Goal: Information Seeking & Learning: Find specific fact

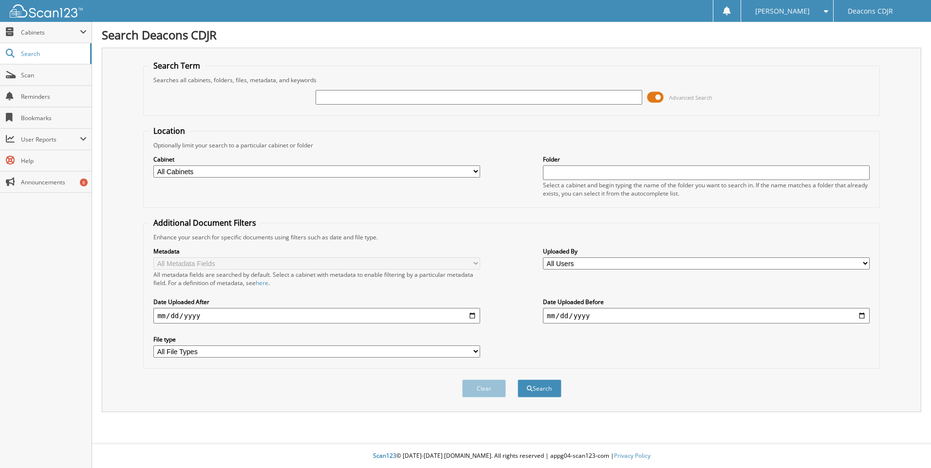
click at [356, 95] on input "text" at bounding box center [479, 97] width 327 height 15
type input "41918"
click at [518, 380] on button "Search" at bounding box center [540, 389] width 44 height 18
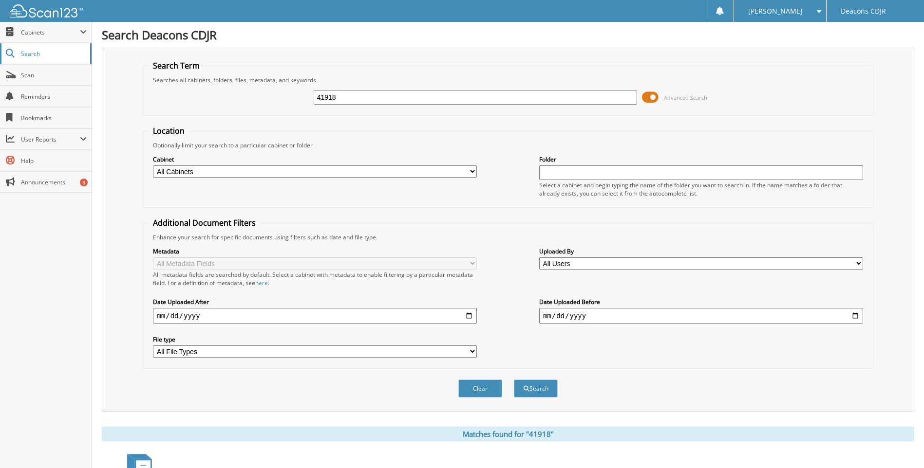
click at [29, 53] on span "Search" at bounding box center [53, 54] width 64 height 8
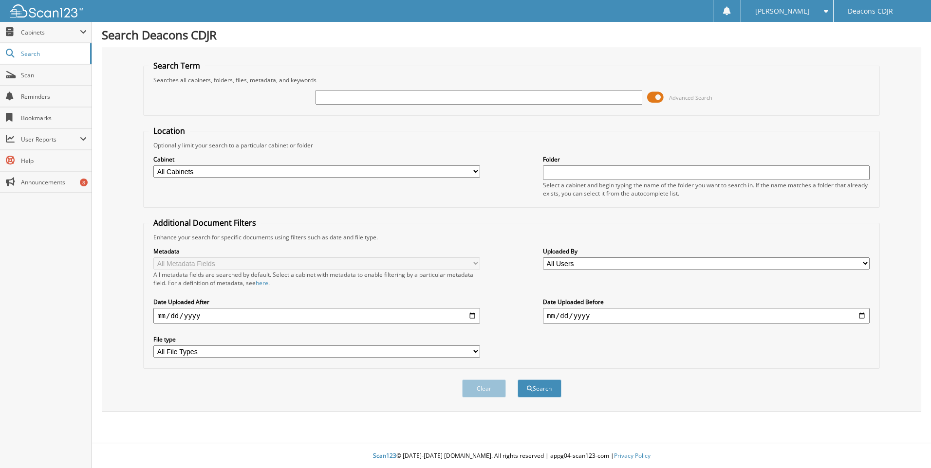
click at [378, 93] on input "text" at bounding box center [479, 97] width 327 height 15
type input "41918"
click at [518, 380] on button "Search" at bounding box center [540, 389] width 44 height 18
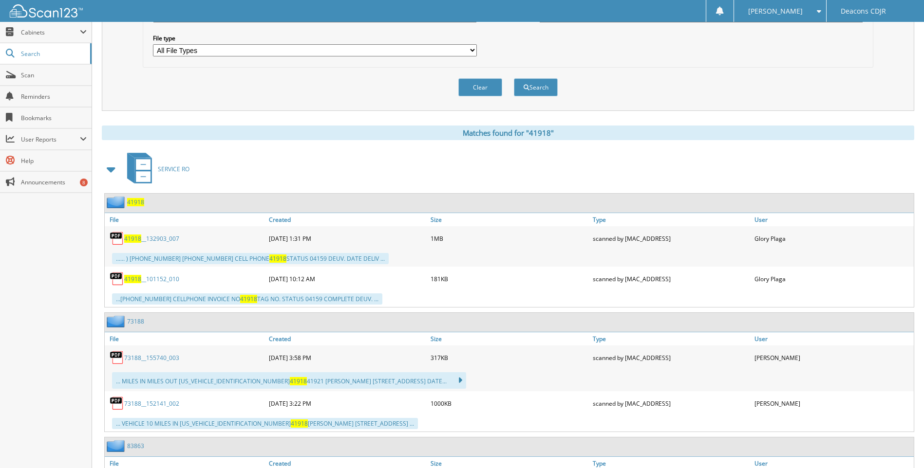
scroll to position [341, 0]
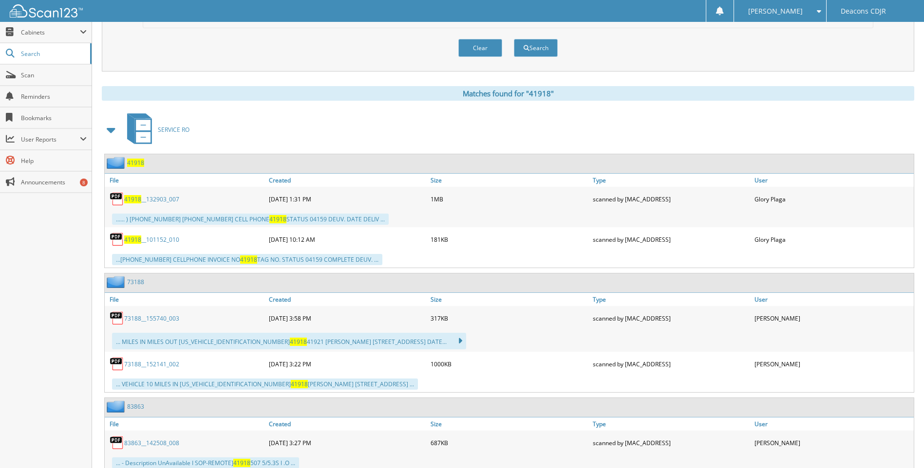
click at [139, 197] on span "41918" at bounding box center [132, 199] width 17 height 8
click at [591, 54] on div "Clear Search" at bounding box center [508, 47] width 730 height 39
